Goal: Information Seeking & Learning: Find specific fact

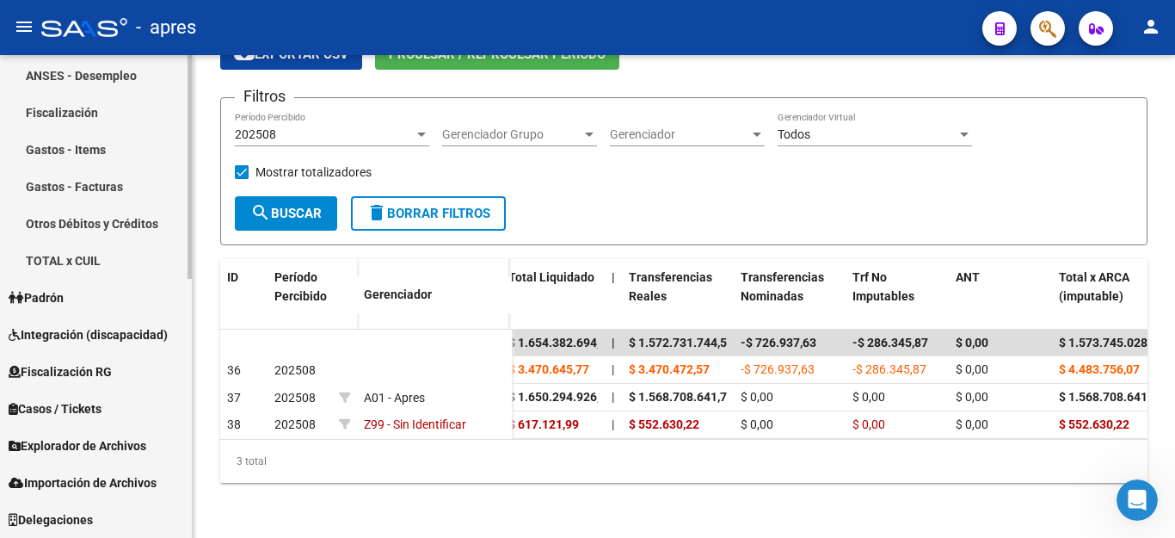
scroll to position [6031, 0]
click at [51, 297] on span "Padrón" at bounding box center [36, 297] width 55 height 19
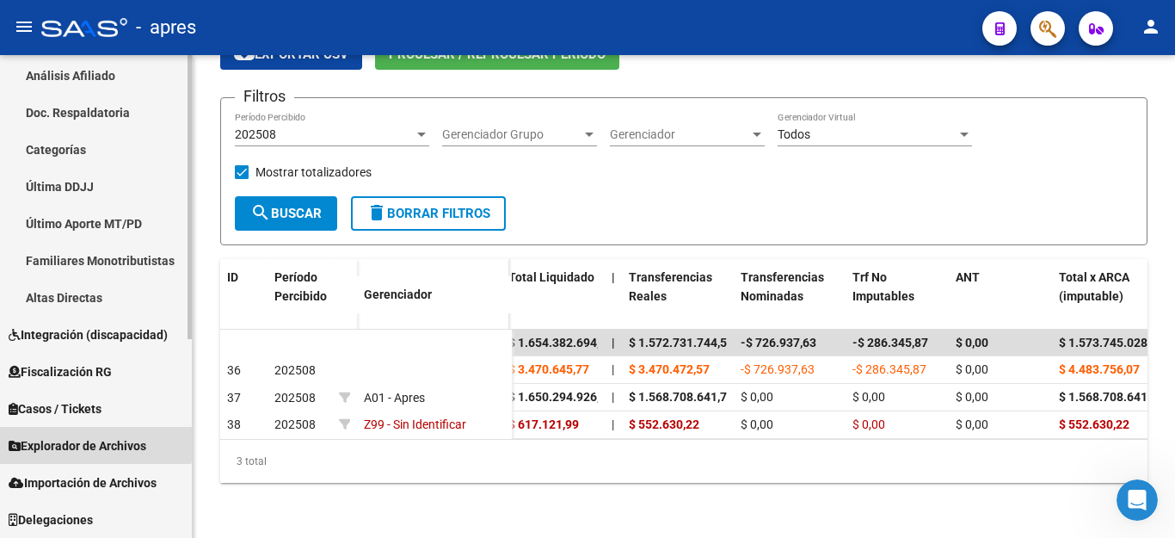
click at [47, 439] on span "Explorador de Archivos" at bounding box center [78, 445] width 138 height 19
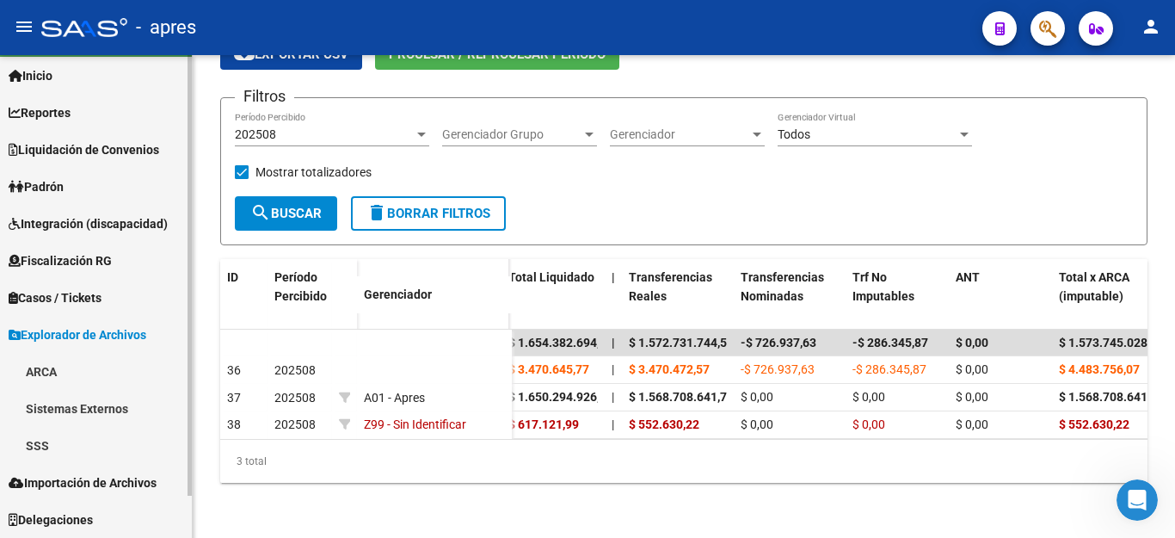
scroll to position [42, 0]
click at [31, 436] on link "SSS" at bounding box center [96, 445] width 192 height 37
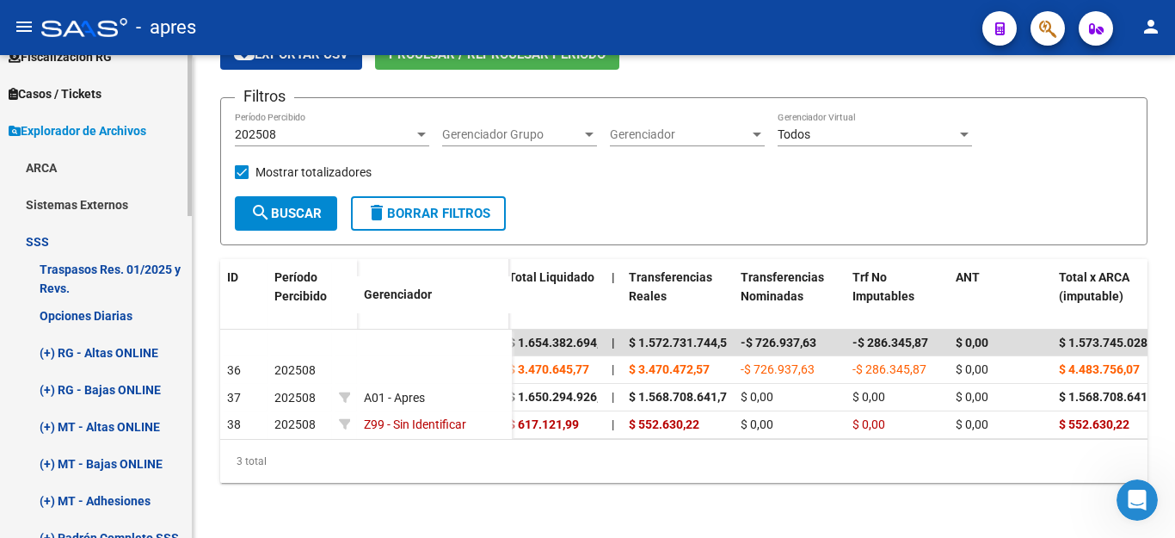
scroll to position [300, 0]
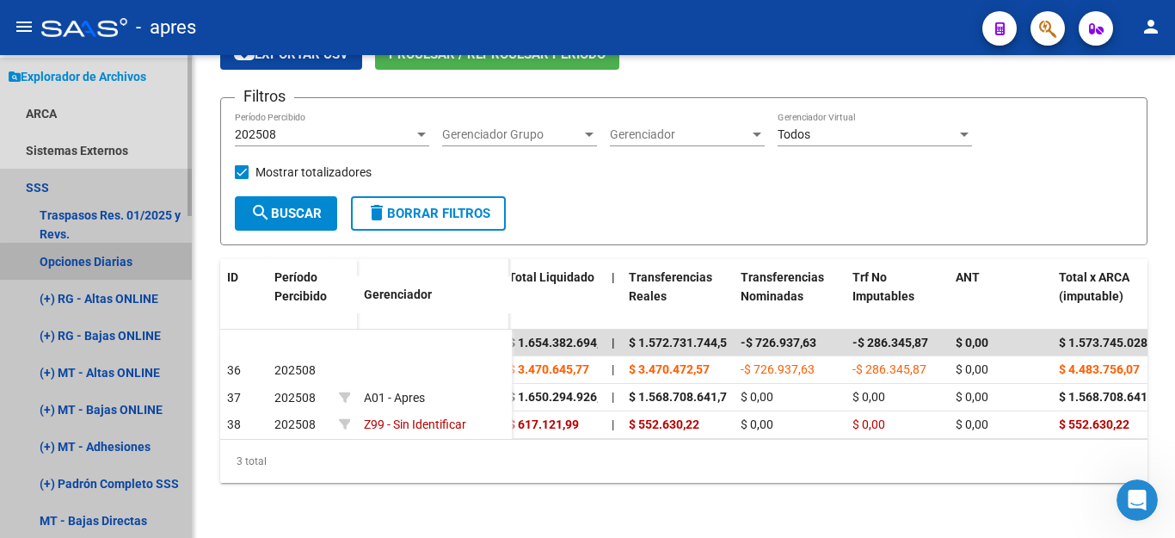
click at [109, 263] on link "Opciones Diarias" at bounding box center [96, 261] width 192 height 37
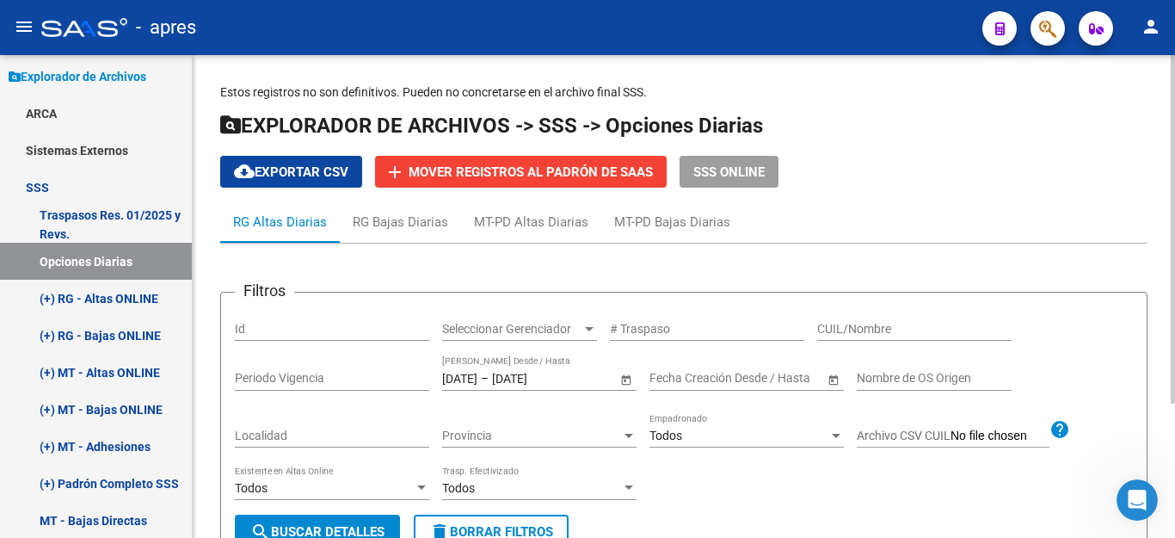
click at [740, 169] on span "SSS ONLINE" at bounding box center [728, 171] width 71 height 15
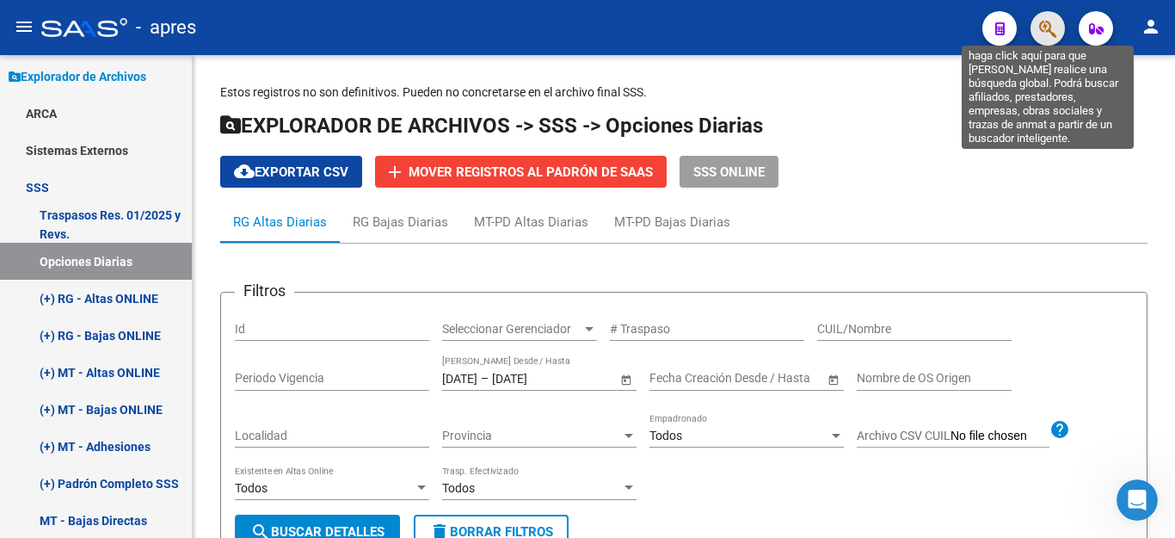
click at [1050, 30] on icon "button" at bounding box center [1047, 29] width 17 height 20
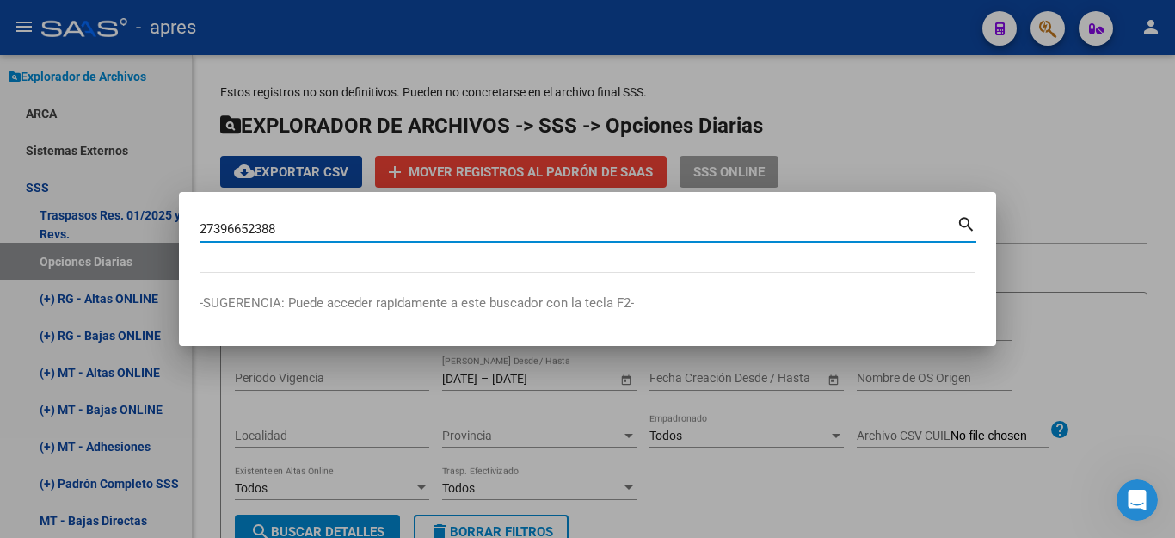
type input "27396652388"
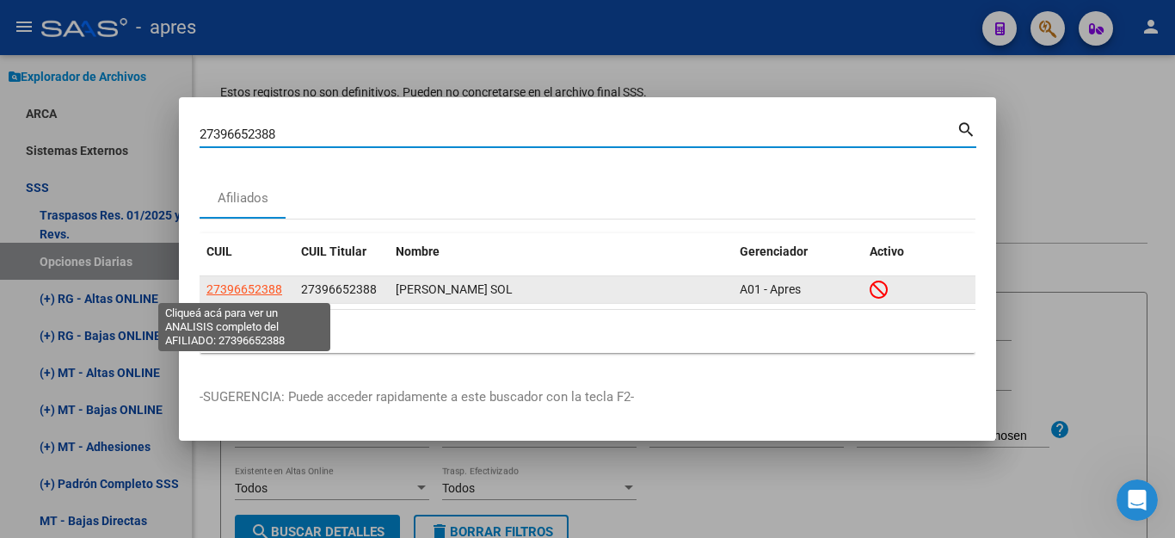
click at [268, 290] on span "27396652388" at bounding box center [244, 289] width 76 height 14
type textarea "27396652388"
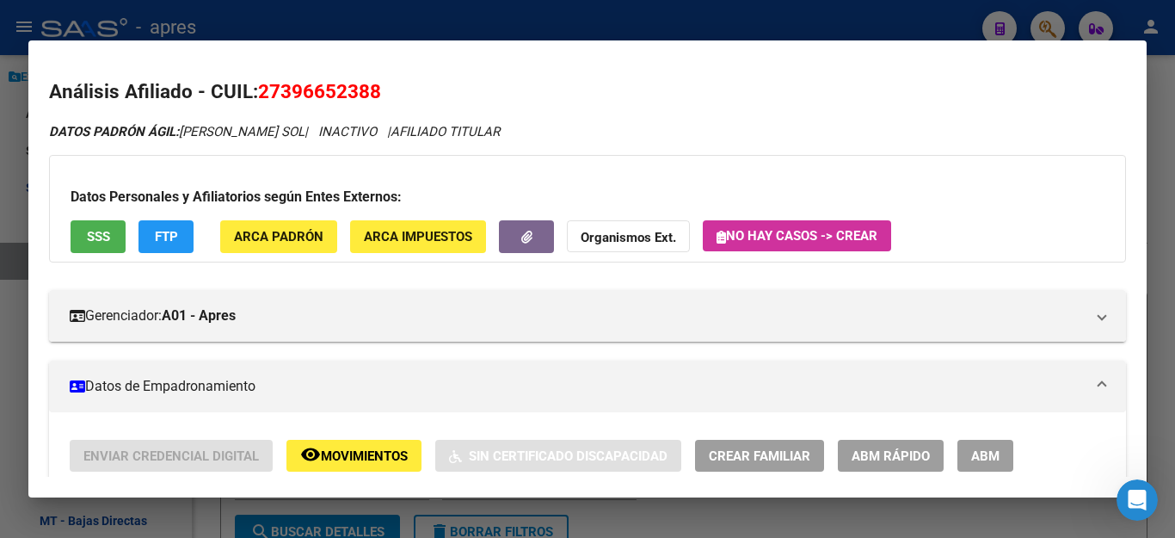
click at [100, 239] on span "SSS" at bounding box center [98, 237] width 23 height 15
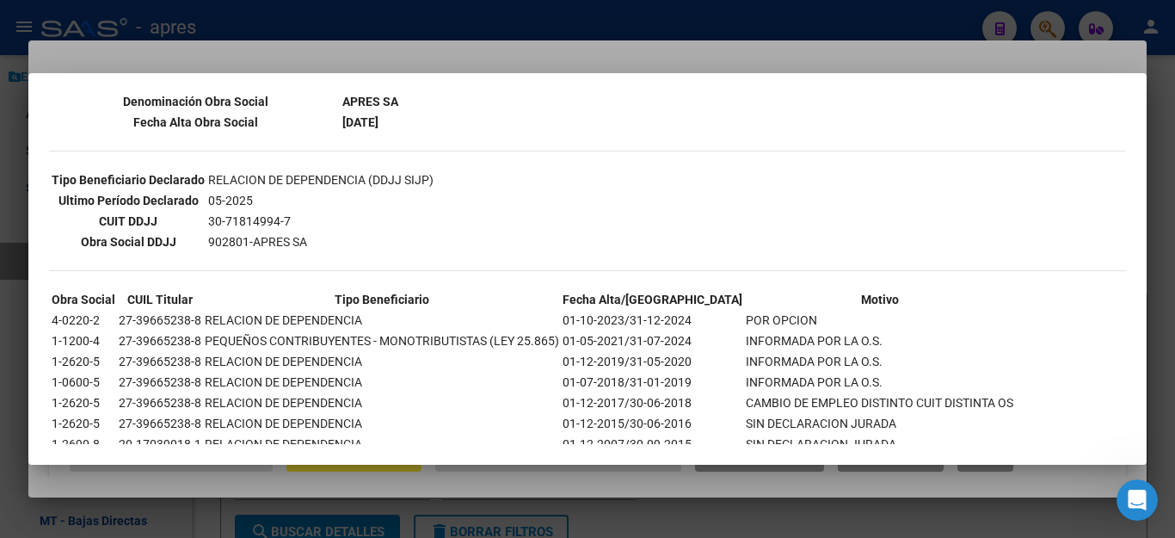
scroll to position [442, 0]
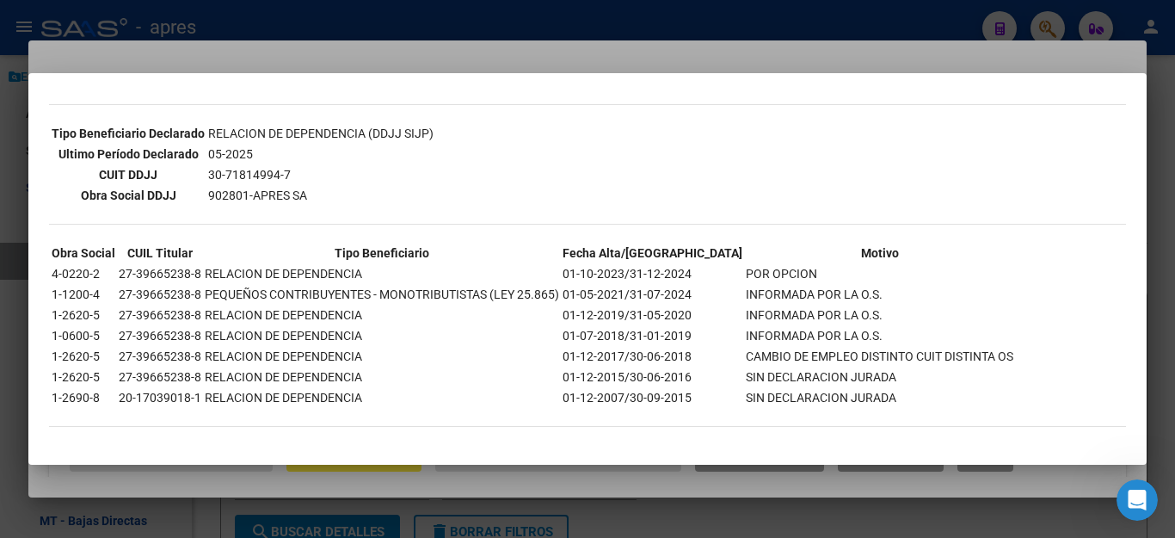
click at [436, 499] on div at bounding box center [587, 269] width 1175 height 538
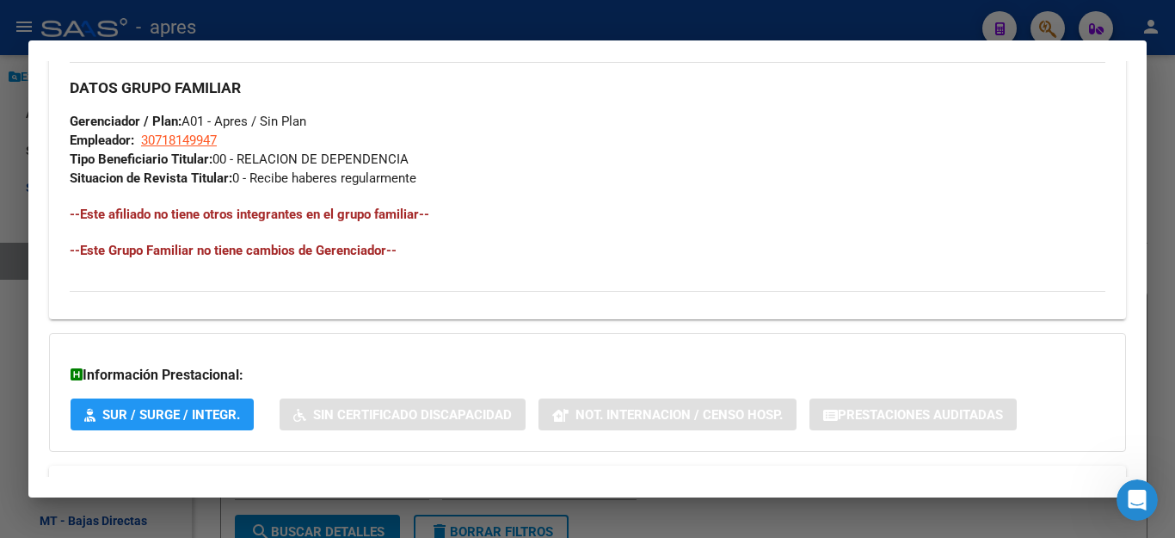
scroll to position [929, 0]
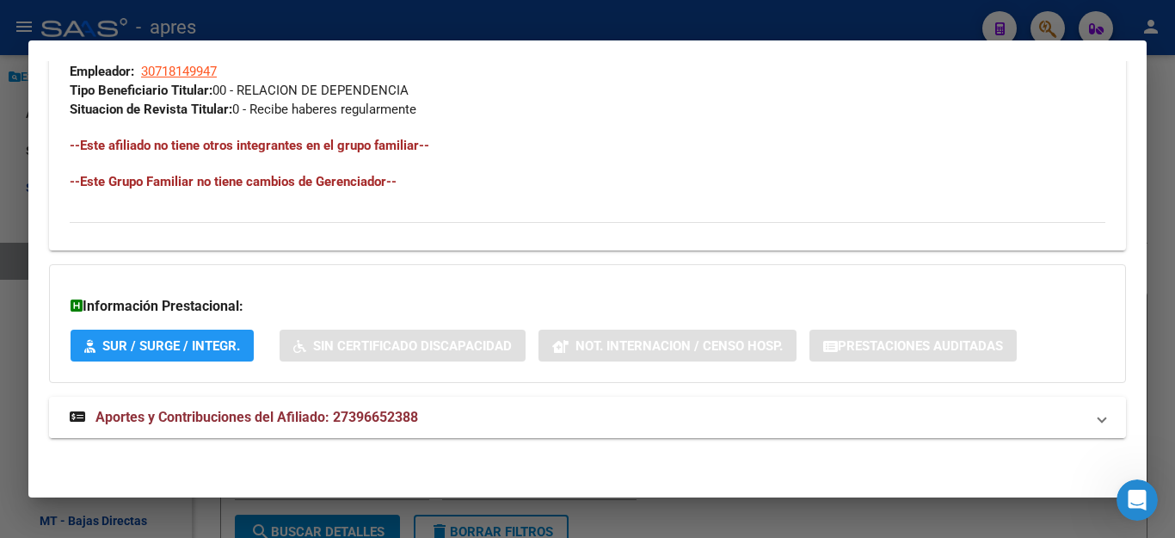
click at [307, 421] on span "Aportes y Contribuciones del Afiliado: 27396652388" at bounding box center [256, 417] width 323 height 16
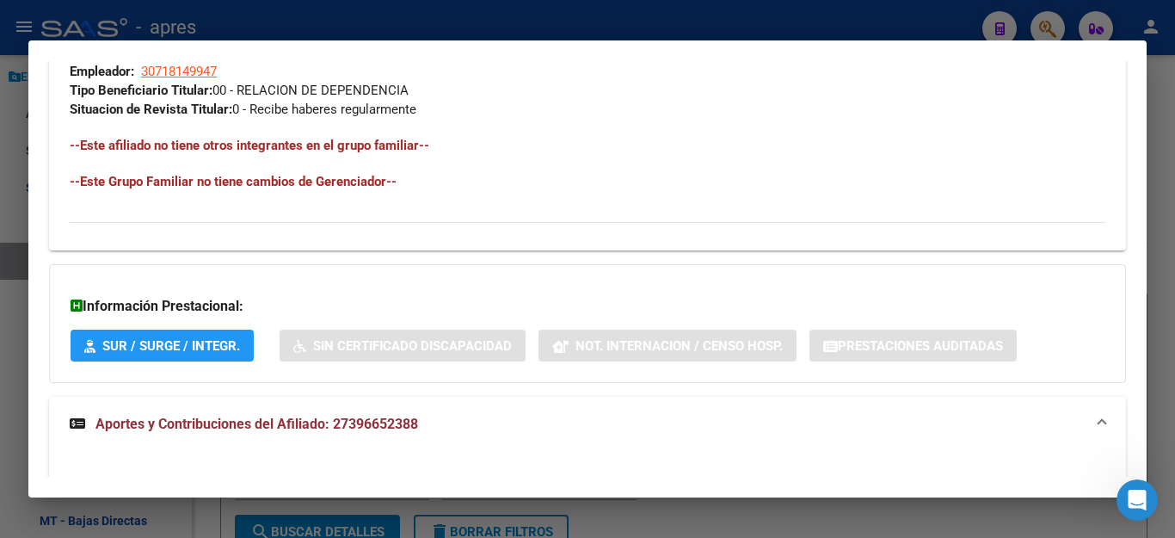
scroll to position [0, 0]
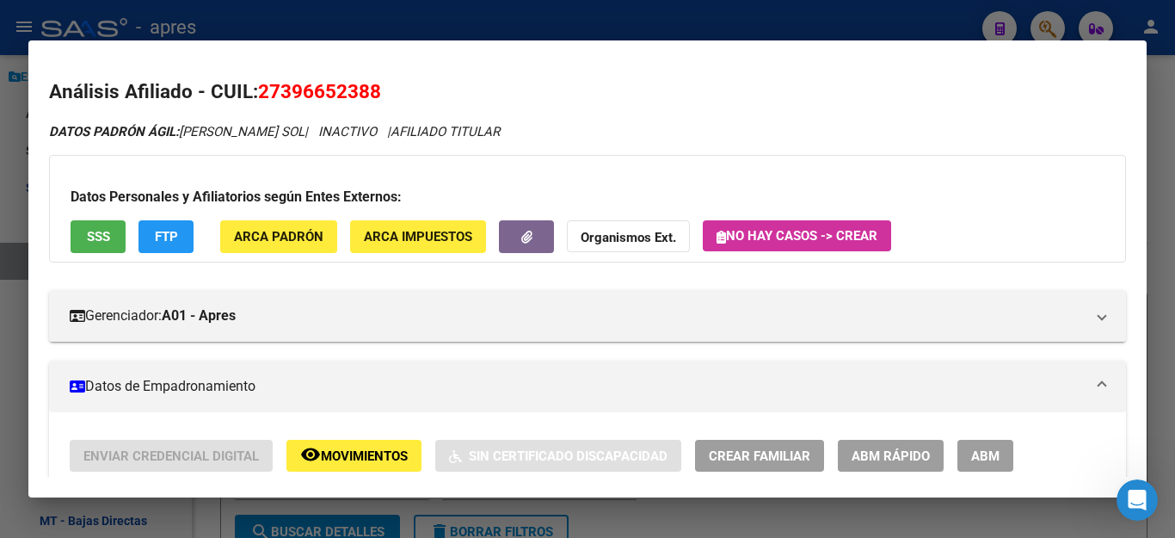
click at [97, 243] on span "SSS" at bounding box center [98, 237] width 23 height 15
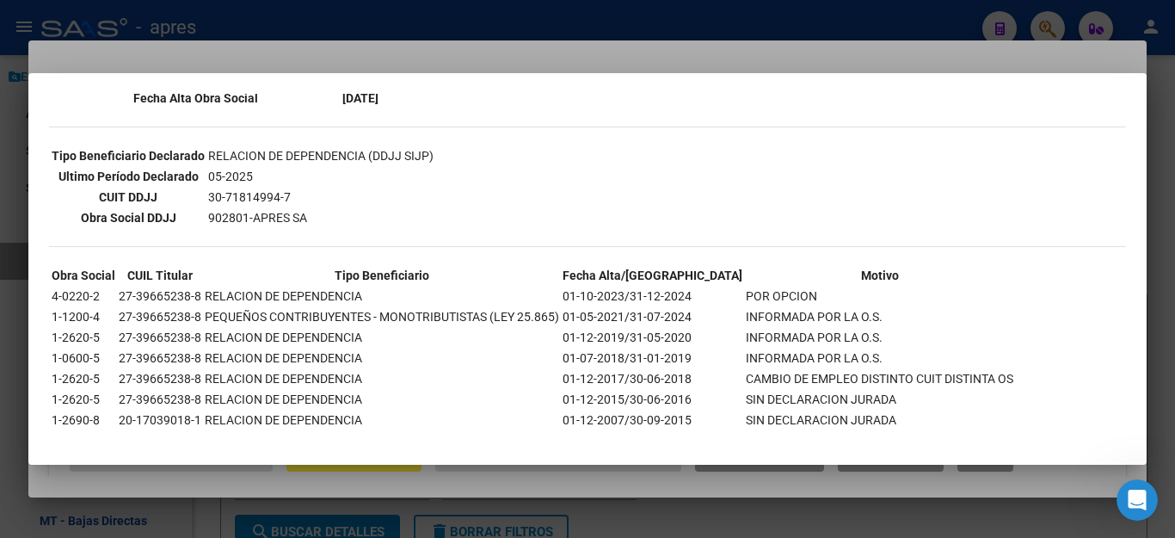
scroll to position [442, 0]
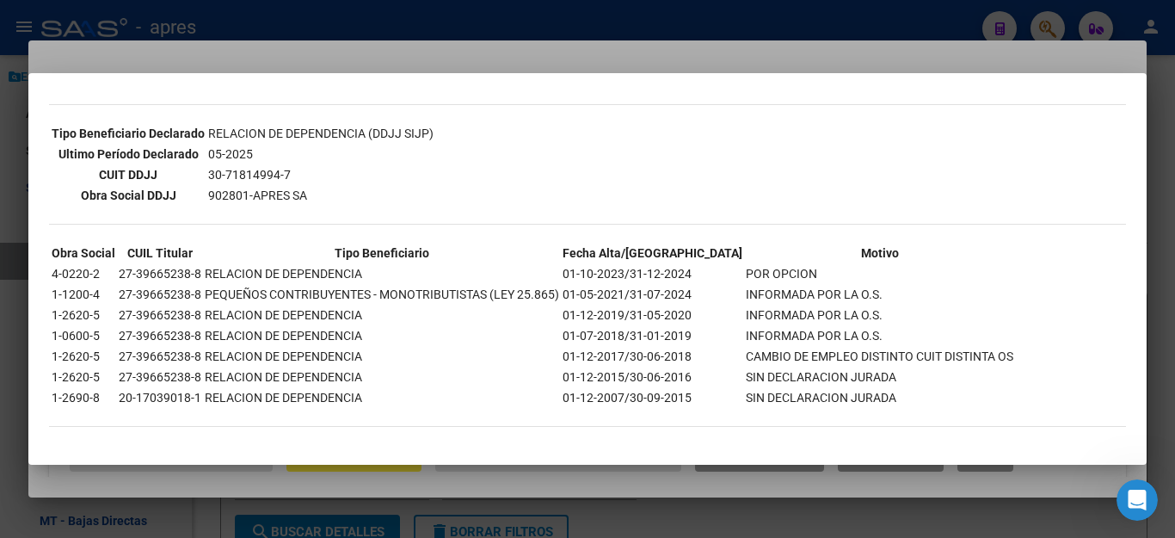
click at [412, 485] on div at bounding box center [587, 269] width 1175 height 538
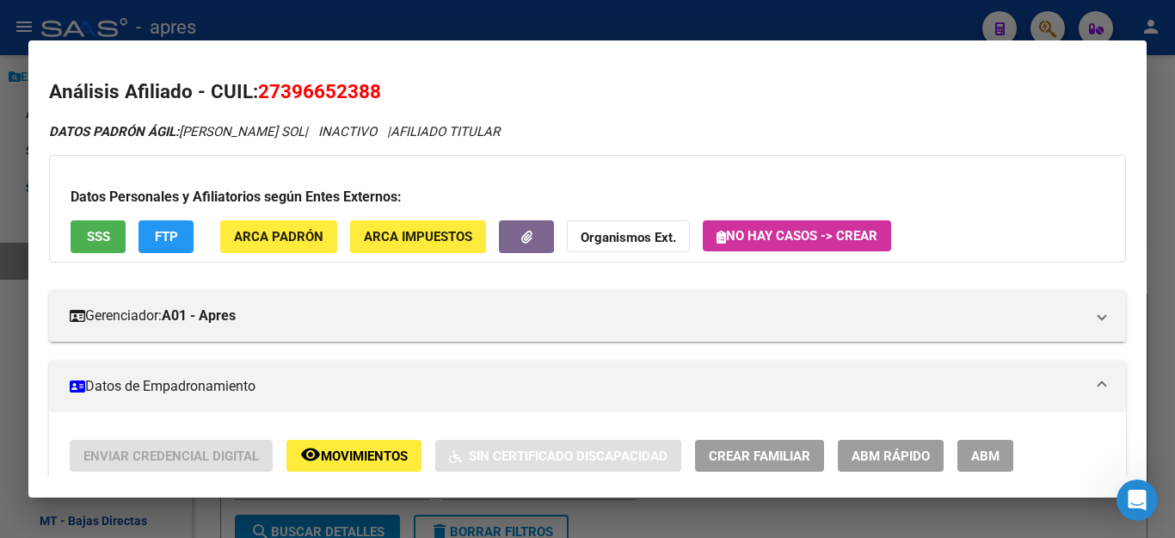
drag, startPoint x: 262, startPoint y: 94, endPoint x: 427, endPoint y: 77, distance: 165.1
click at [427, 77] on h2 "Análisis Afiliado - CUIL: 27396652388" at bounding box center [587, 91] width 1077 height 29
copy span "27396652388"
